Goal: Task Accomplishment & Management: Use online tool/utility

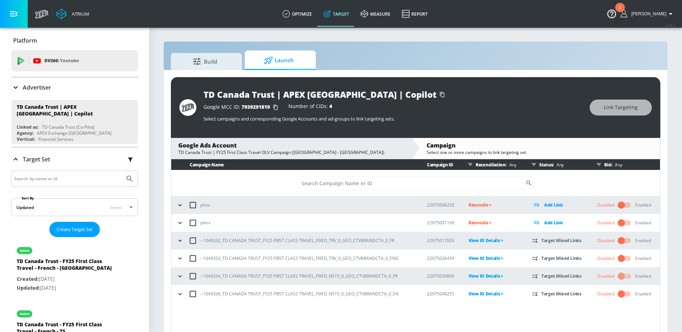
click at [627, 275] on input "checkbox" at bounding box center [621, 276] width 41 height 14
